Goal: Task Accomplishment & Management: Manage account settings

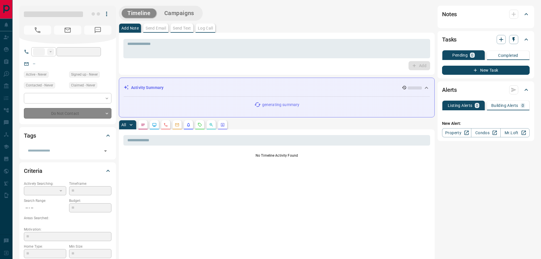
type input "**"
type input "**********"
type input "*"
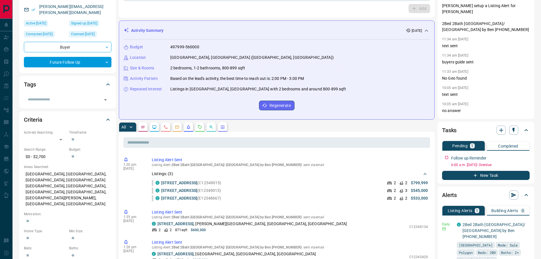
scroll to position [57, 0]
click at [145, 128] on button "button" at bounding box center [142, 127] width 9 height 9
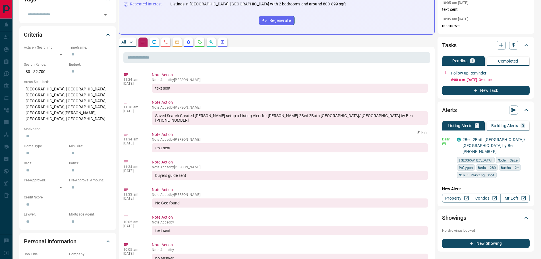
scroll to position [28, 0]
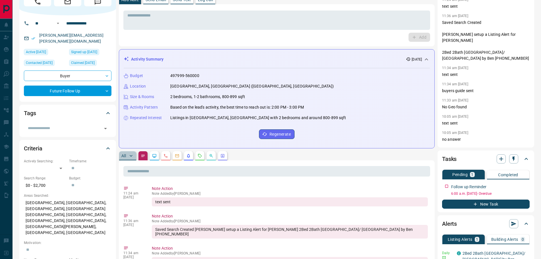
click at [124, 154] on p "All" at bounding box center [123, 156] width 5 height 4
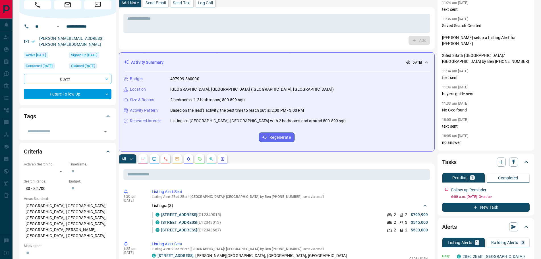
scroll to position [0, 0]
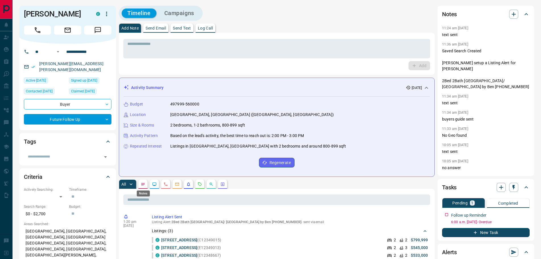
click at [145, 181] on button "button" at bounding box center [142, 184] width 9 height 9
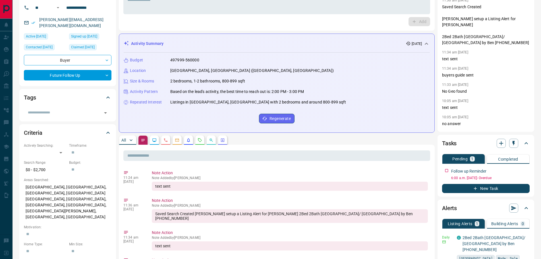
scroll to position [85, 0]
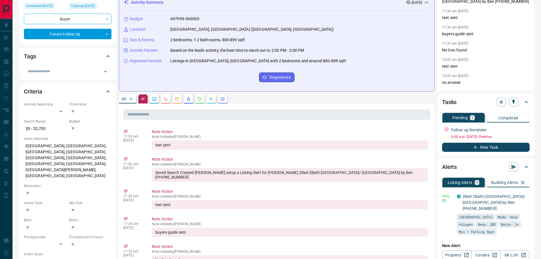
drag, startPoint x: 125, startPoint y: 100, endPoint x: 128, endPoint y: 103, distance: 3.8
click at [125, 100] on p "All" at bounding box center [123, 99] width 5 height 4
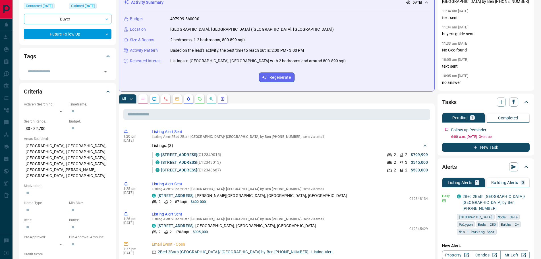
click at [147, 99] on button "button" at bounding box center [142, 98] width 9 height 9
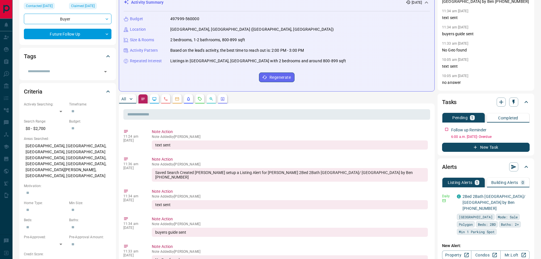
click at [155, 99] on icon "Lead Browsing Activity" at bounding box center [154, 99] width 5 height 5
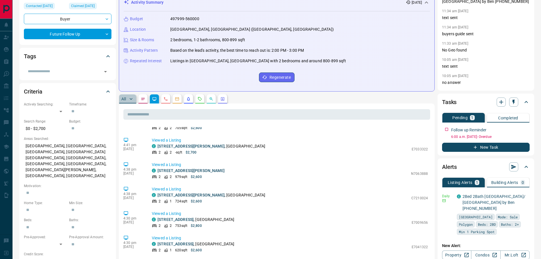
click at [122, 101] on p "All" at bounding box center [123, 99] width 5 height 4
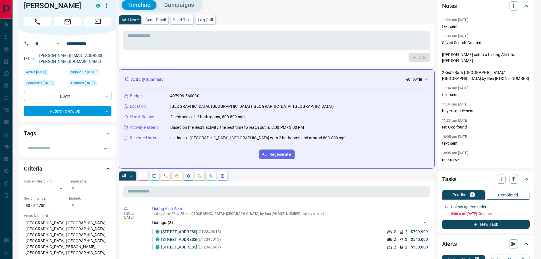
scroll to position [0, 0]
